Goal: Information Seeking & Learning: Learn about a topic

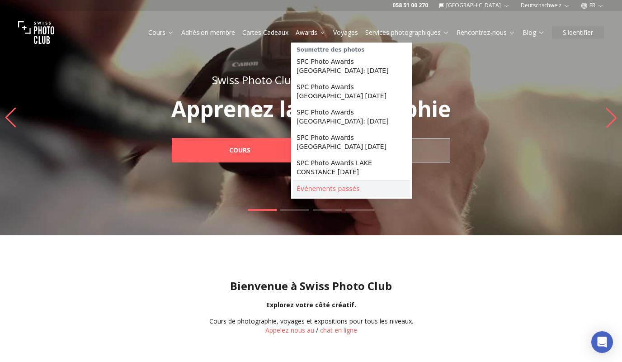
click at [309, 186] on link "Événements passés" at bounding box center [352, 188] width 118 height 16
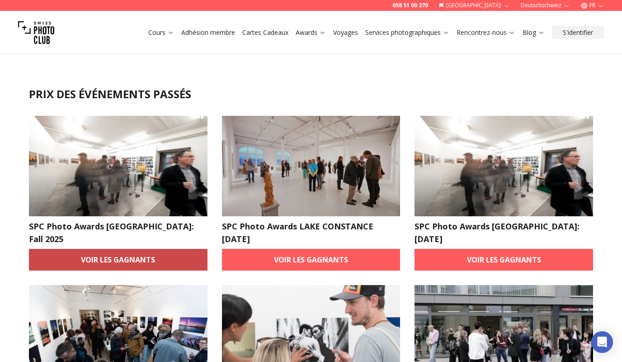
click at [106, 249] on link "Voir les gagnants" at bounding box center [118, 260] width 179 height 22
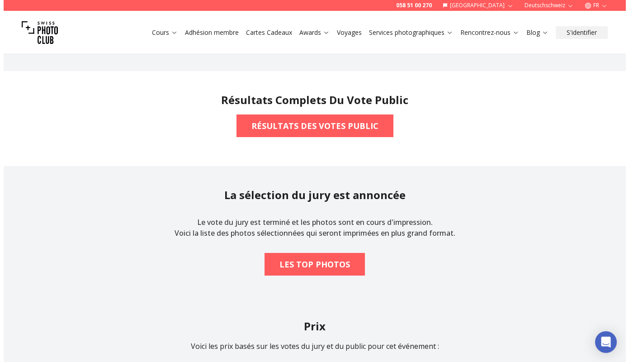
scroll to position [696, 0]
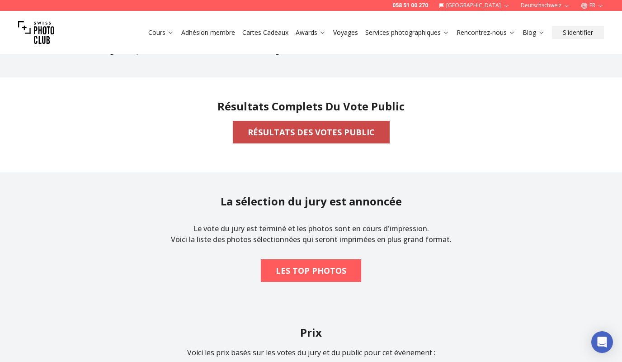
click at [332, 129] on b "RÉSULTATS DES VOTES PUBLIC" at bounding box center [311, 132] width 127 height 13
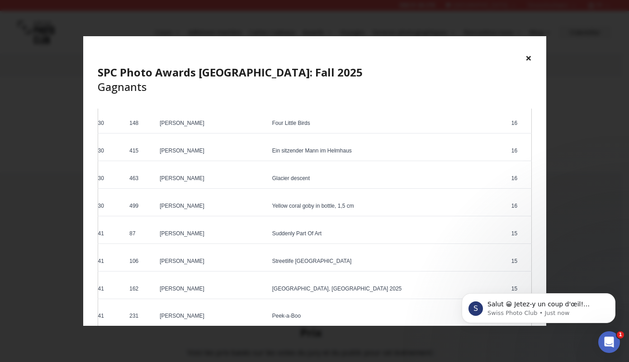
scroll to position [0, 0]
click at [535, 310] on p "Swiss Photo Club • Just now" at bounding box center [545, 313] width 117 height 8
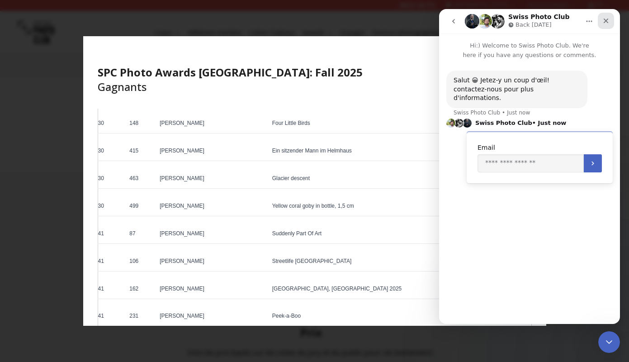
click at [607, 21] on icon "Close" at bounding box center [605, 20] width 7 height 7
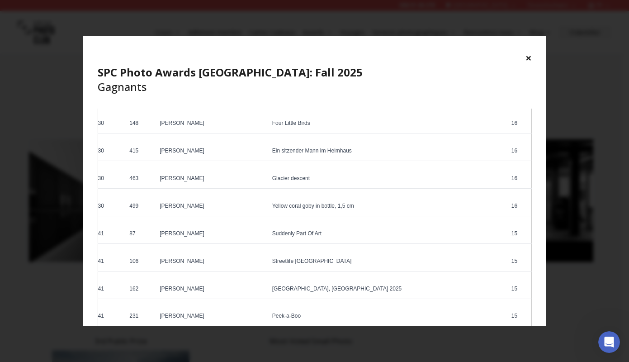
click at [527, 57] on button "×" at bounding box center [528, 58] width 6 height 14
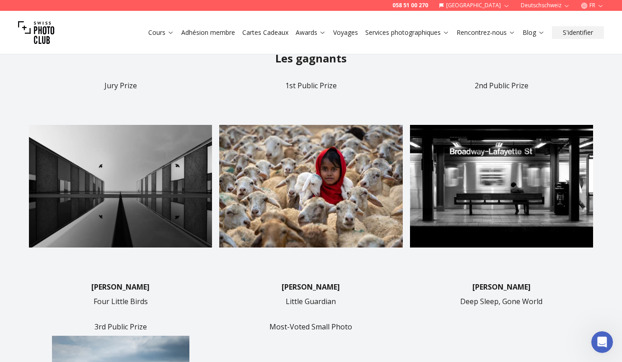
scroll to position [232, 0]
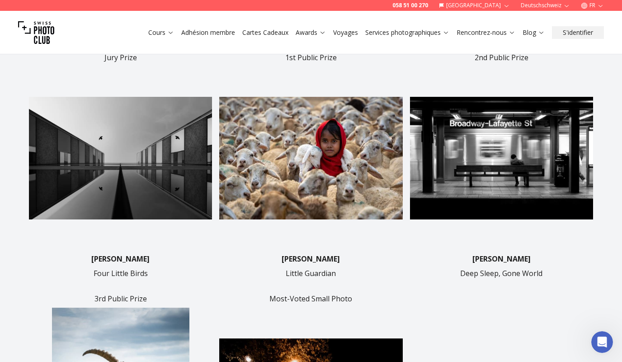
click at [101, 142] on img at bounding box center [120, 157] width 183 height 183
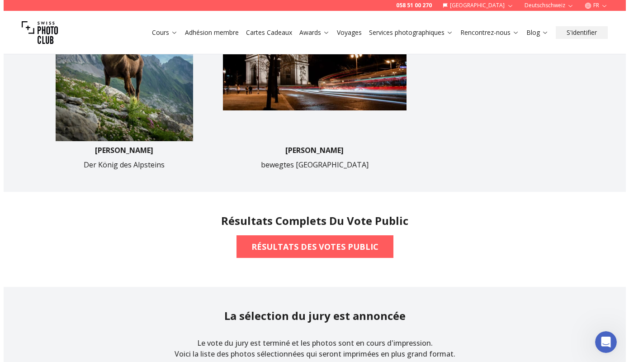
scroll to position [683, 0]
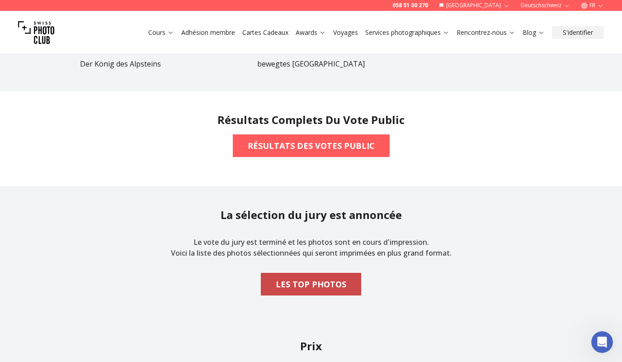
click at [304, 279] on b "LES TOP PHOTOS" at bounding box center [311, 284] width 71 height 13
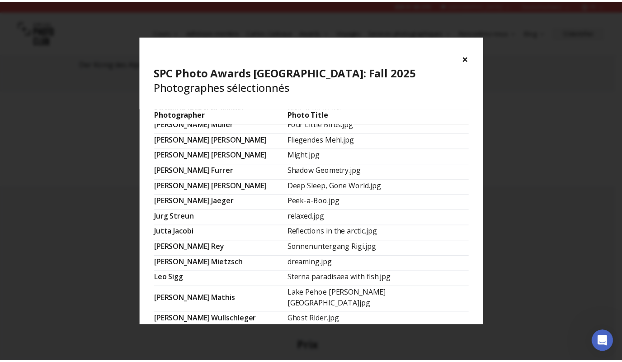
scroll to position [245, 0]
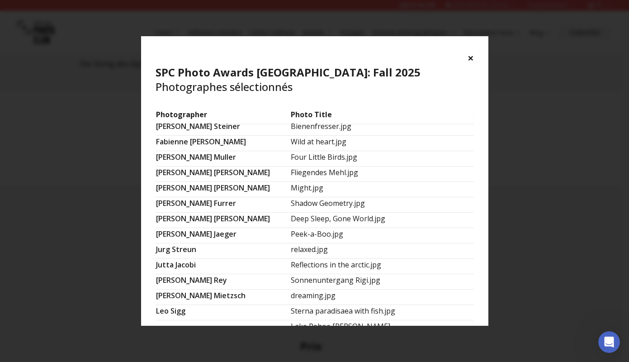
click at [470, 54] on button "×" at bounding box center [470, 58] width 6 height 14
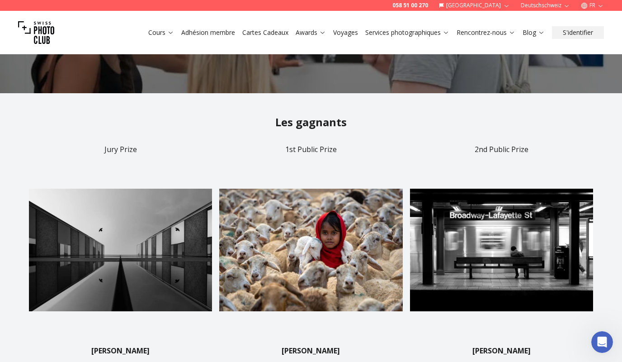
scroll to position [0, 0]
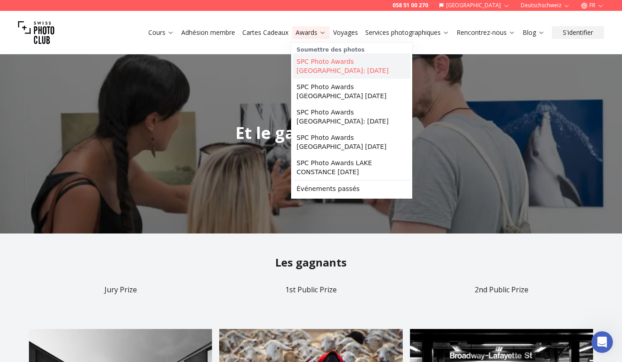
click at [311, 61] on link "SPC Photo Awards [GEOGRAPHIC_DATA]: [DATE]" at bounding box center [352, 65] width 118 height 25
